Goal: Information Seeking & Learning: Learn about a topic

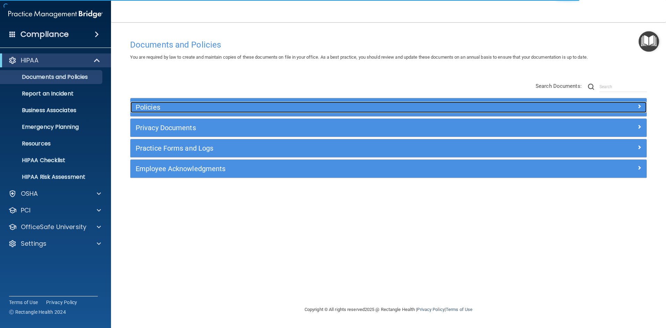
click at [149, 105] on h5 "Policies" at bounding box center [324, 107] width 377 height 8
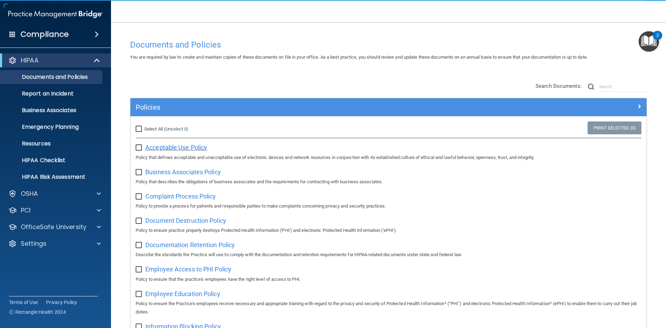
click at [157, 147] on span "Acceptable Use Policy" at bounding box center [176, 147] width 62 height 7
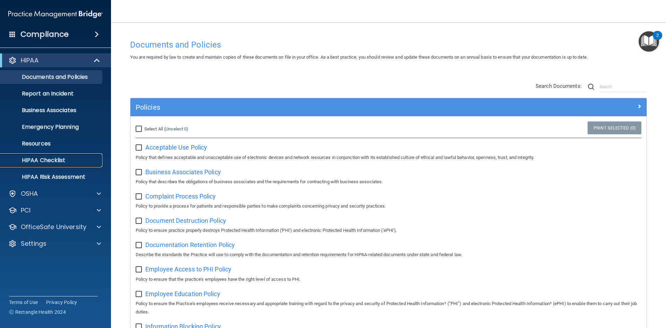
click at [68, 157] on p "HIPAA Checklist" at bounding box center [52, 160] width 95 height 7
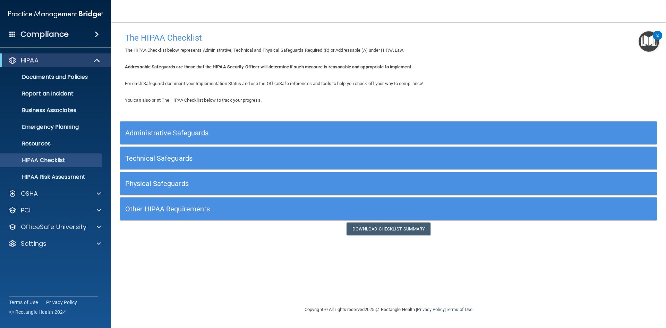
click at [156, 138] on div "Administrative Safeguards" at bounding box center [321, 133] width 403 height 16
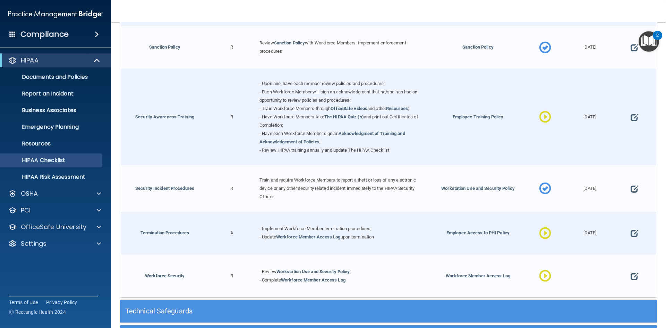
scroll to position [670, 0]
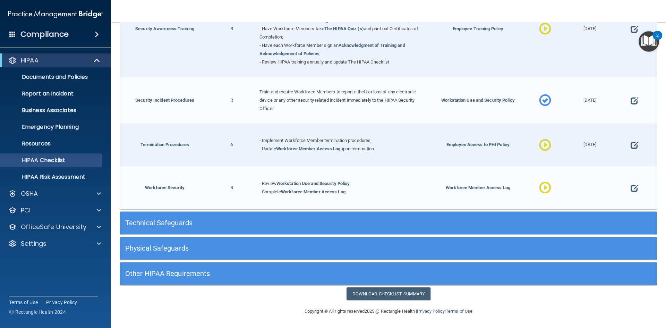
click at [307, 220] on h5 "Technical Safeguards" at bounding box center [321, 223] width 392 height 8
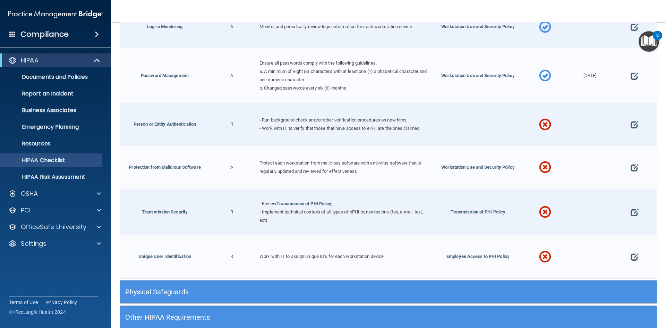
scroll to position [1272, 0]
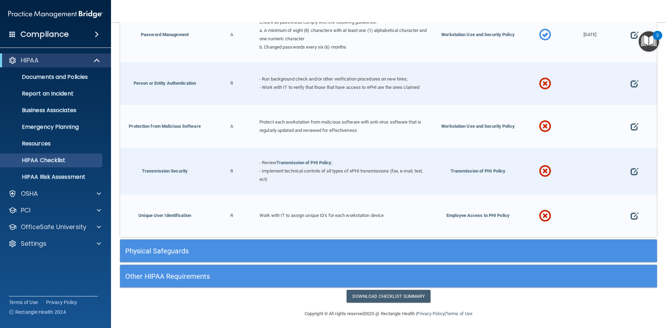
click at [169, 250] on h5 "Physical Safeguards" at bounding box center [321, 251] width 392 height 8
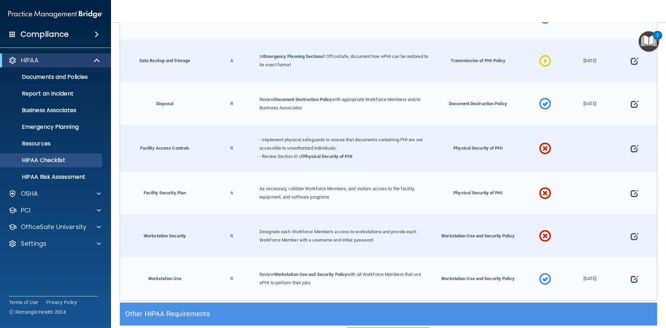
scroll to position [1576, 0]
